Goal: Transaction & Acquisition: Purchase product/service

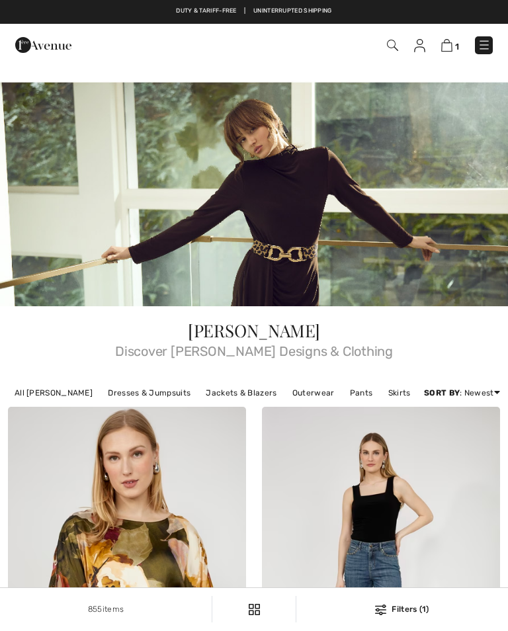
checkbox input "true"
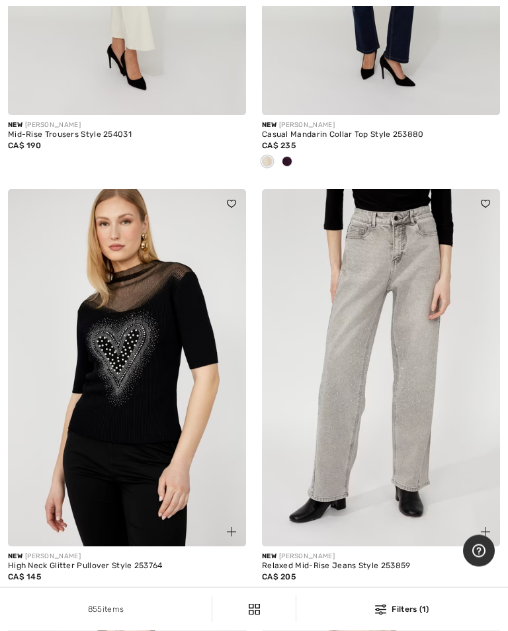
scroll to position [6722, 0]
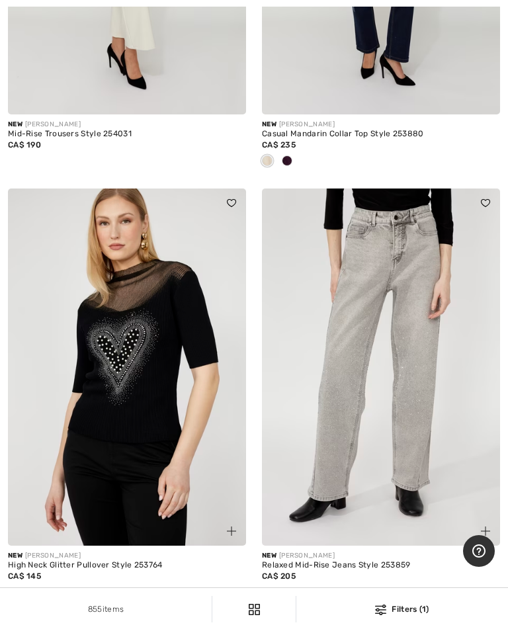
click at [165, 408] on img at bounding box center [127, 366] width 238 height 357
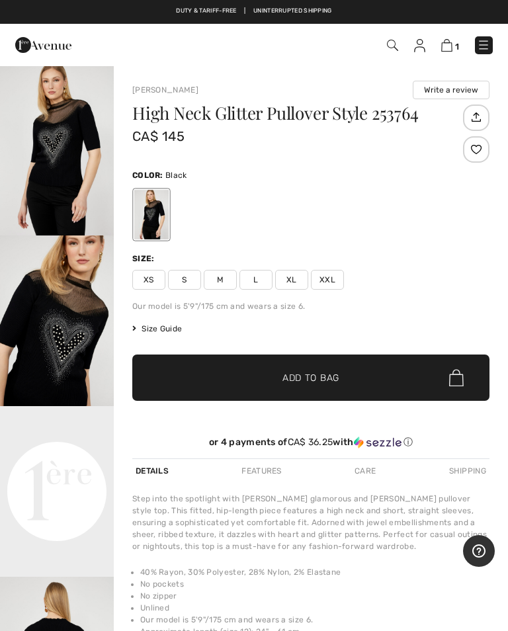
click at [81, 329] on img "2 / 4" at bounding box center [57, 320] width 114 height 171
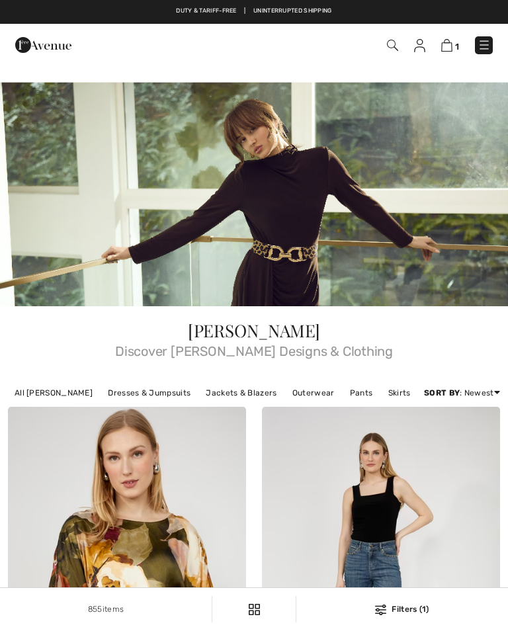
checkbox input "true"
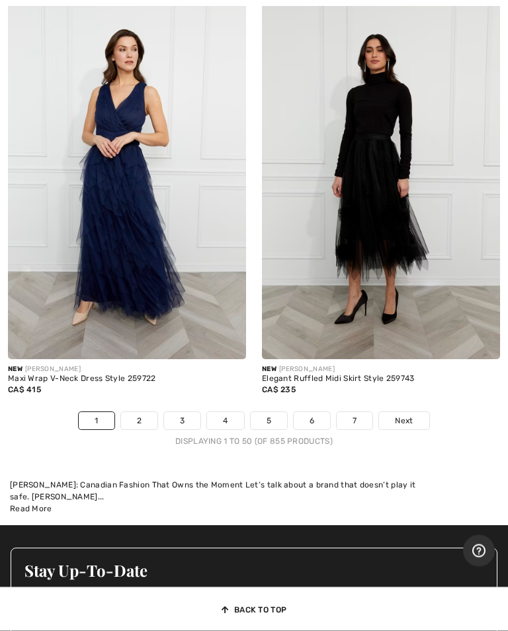
scroll to position [10881, 0]
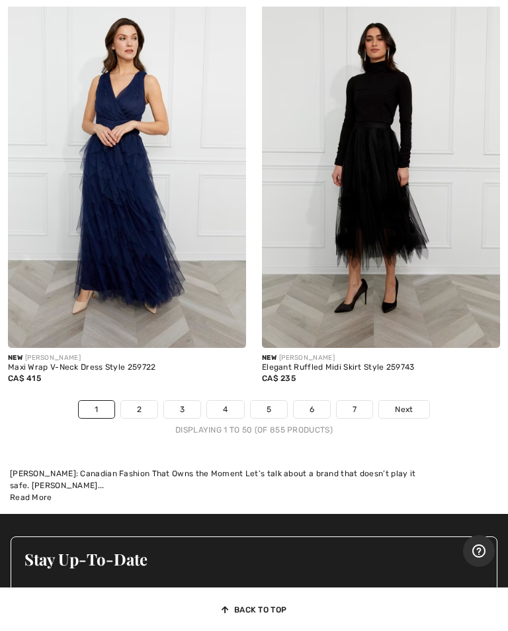
click at [410, 403] on span "Next" at bounding box center [404, 409] width 18 height 12
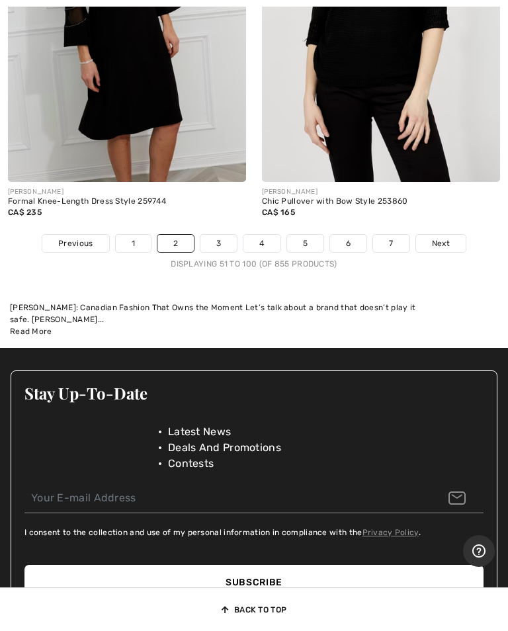
scroll to position [11167, 0]
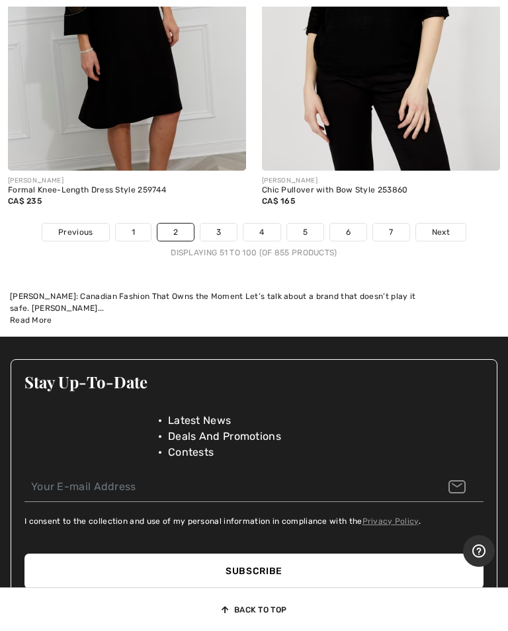
click at [445, 226] on span "Next" at bounding box center [441, 232] width 18 height 12
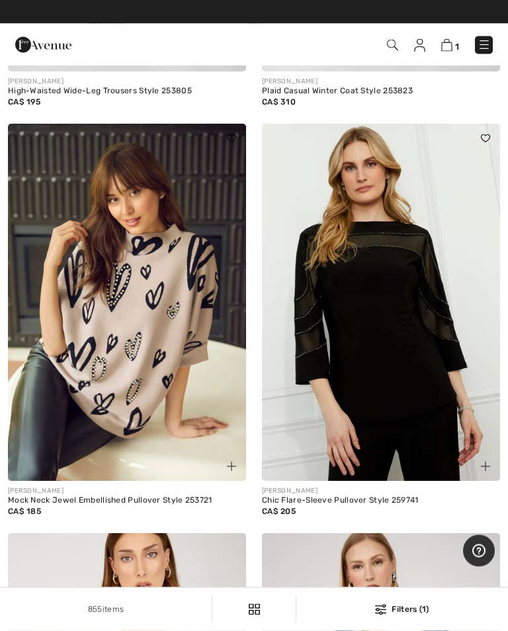
scroll to position [692, 0]
